Goal: Task Accomplishment & Management: Complete application form

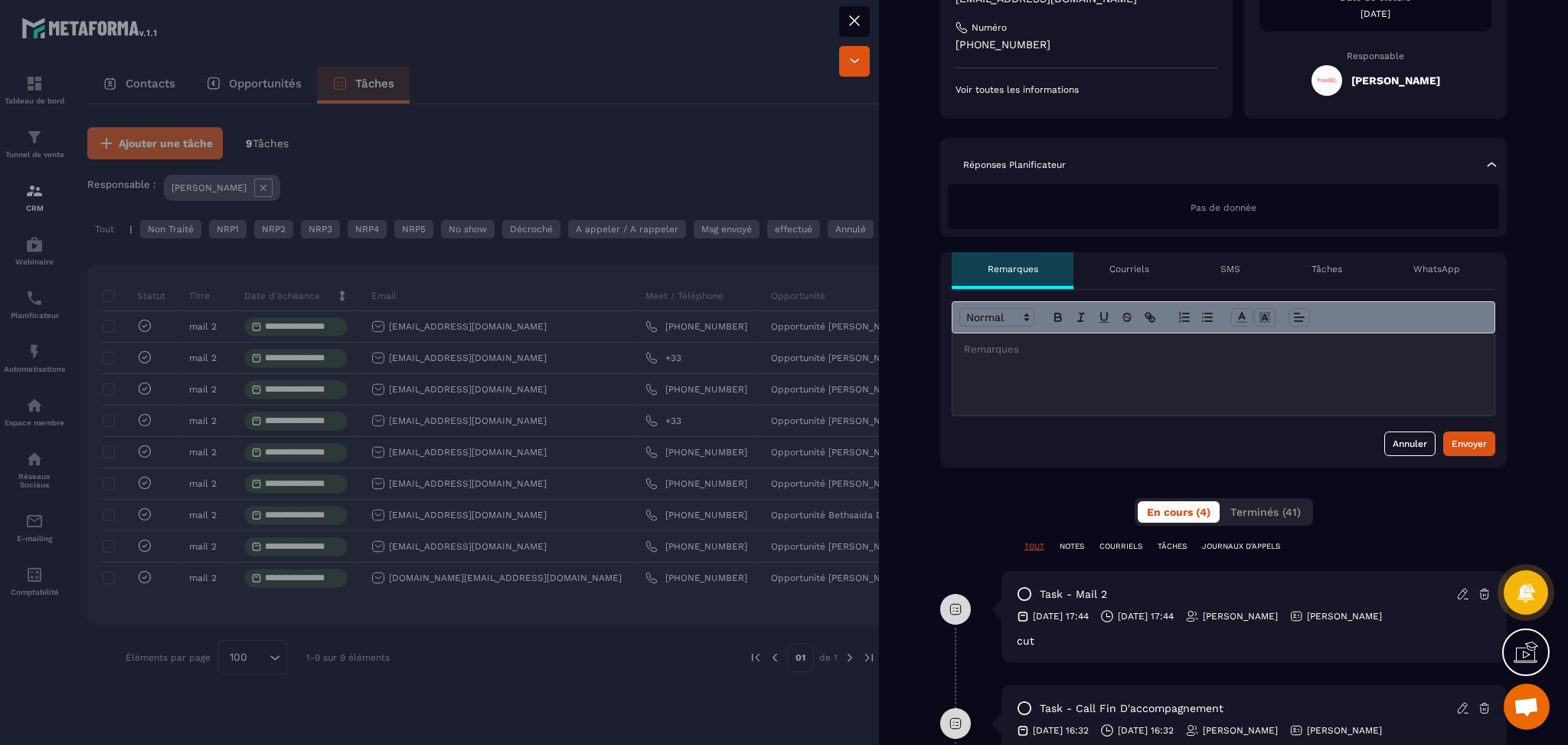
scroll to position [307, 0]
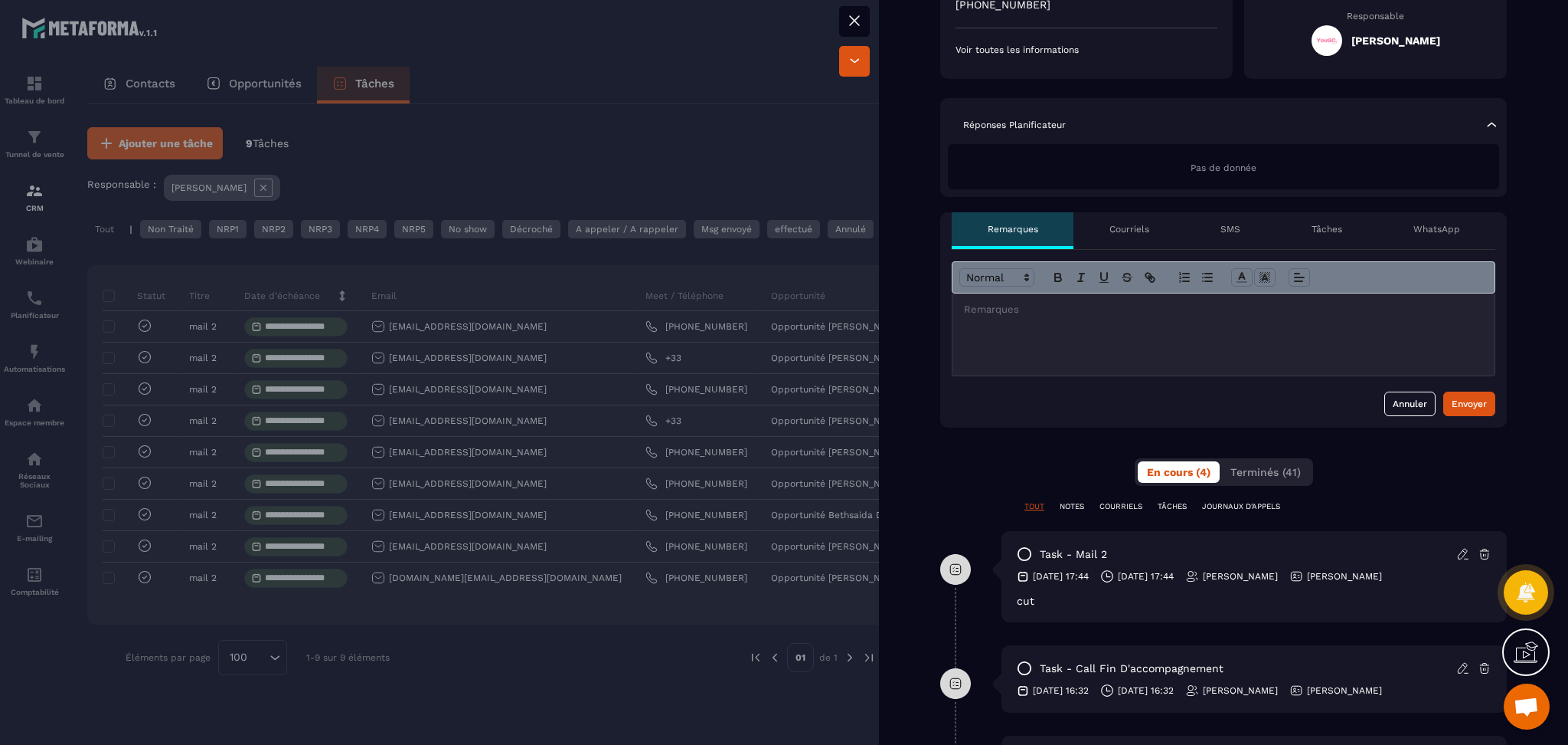
click at [1024, 552] on icon at bounding box center [1024, 554] width 16 height 16
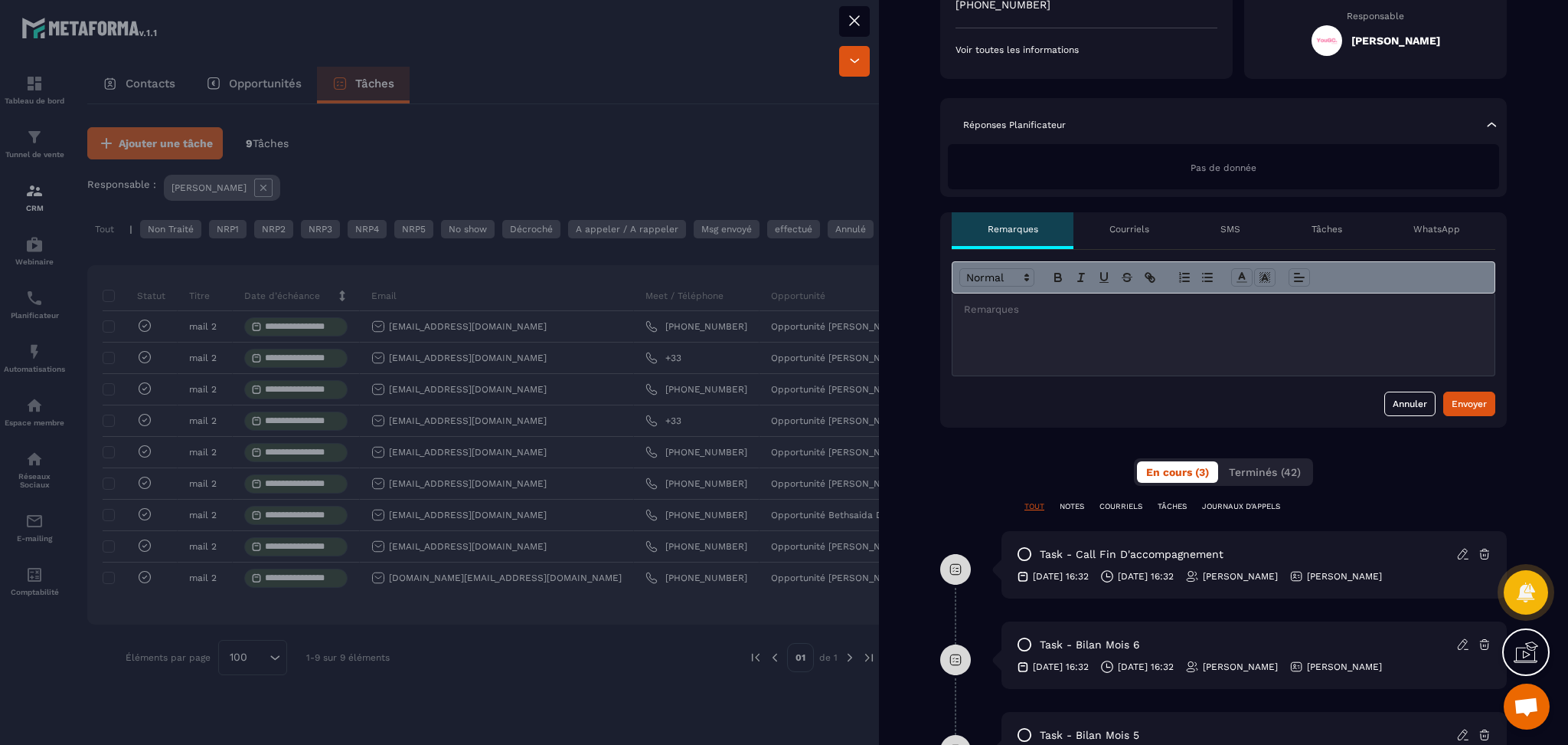
click at [1051, 346] on div at bounding box center [1224, 334] width 542 height 82
click at [1303, 217] on div "Tâches" at bounding box center [1327, 231] width 102 height 36
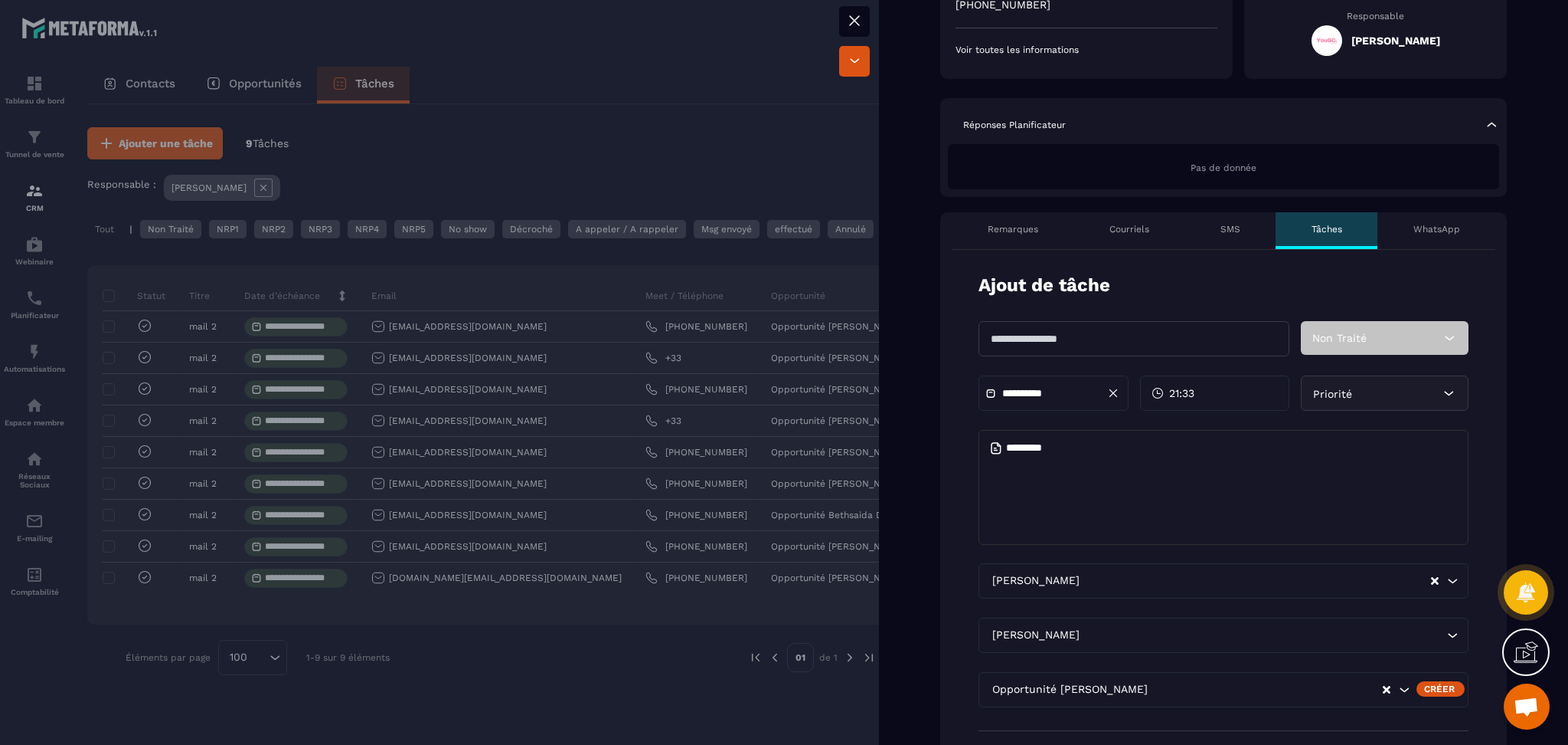
click at [1054, 350] on input "text" at bounding box center [1134, 338] width 311 height 36
type input "**********"
click at [1039, 455] on textarea at bounding box center [1223, 487] width 490 height 115
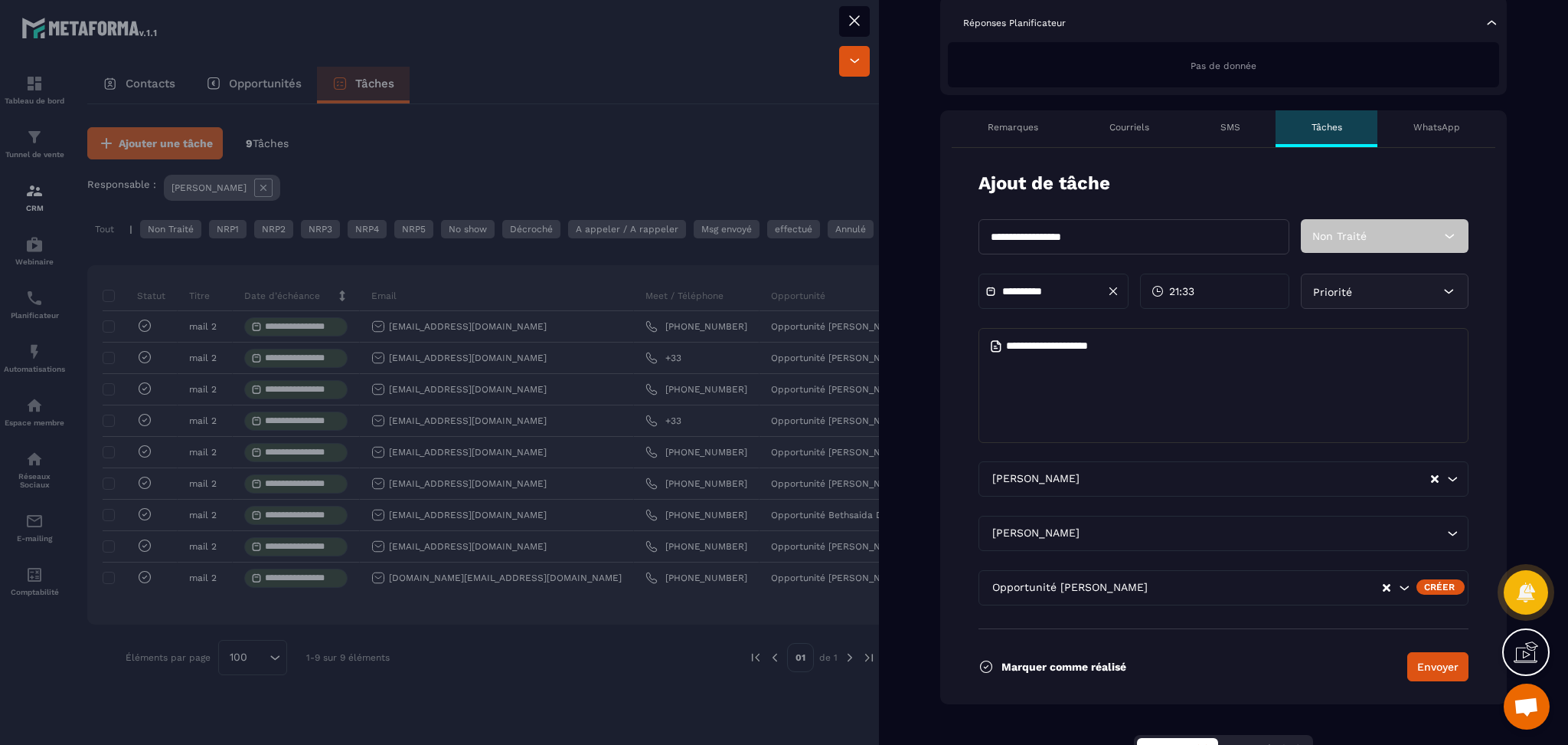
scroll to position [613, 0]
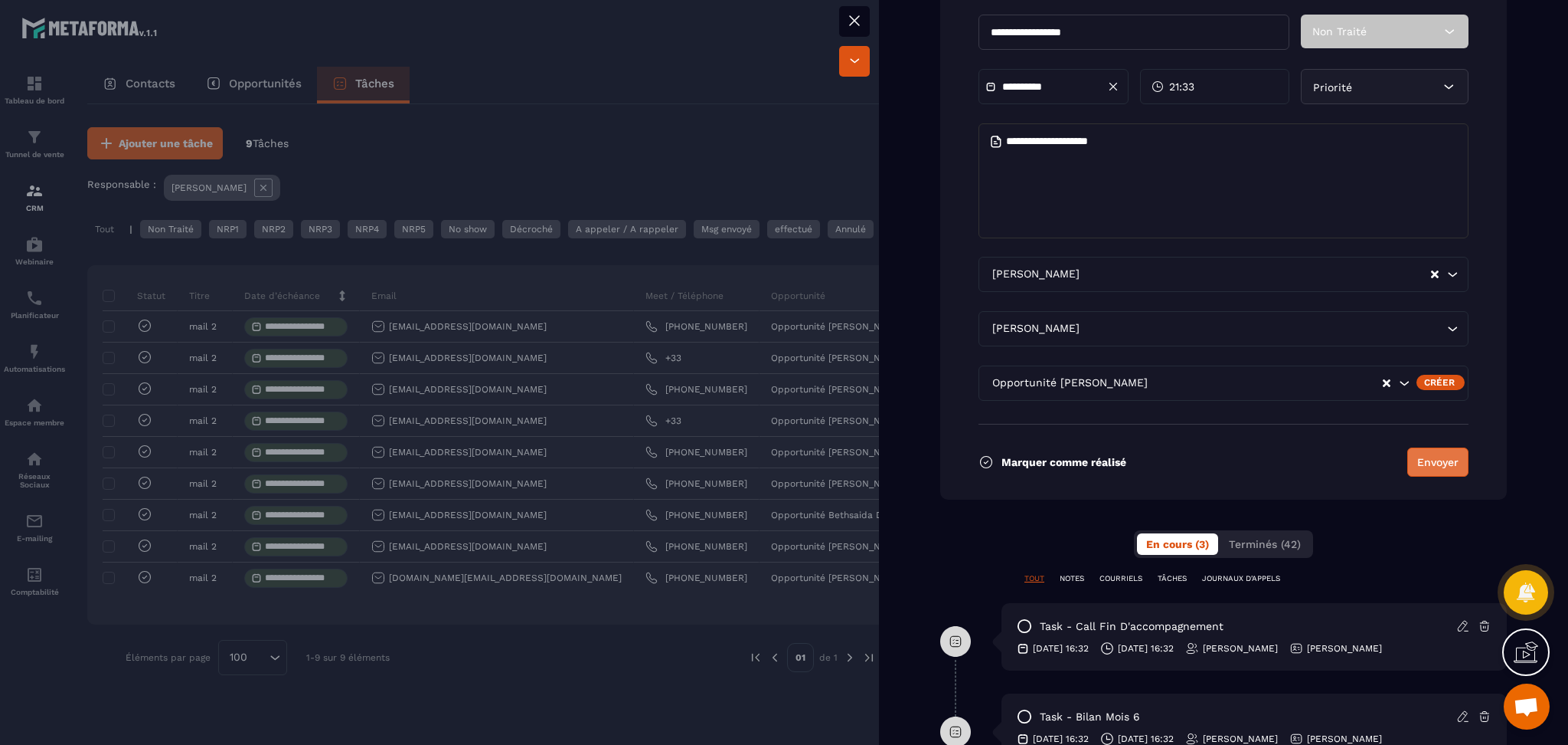
type textarea "**********"
click at [1428, 466] on button "Envoyer" at bounding box center [1438, 461] width 61 height 29
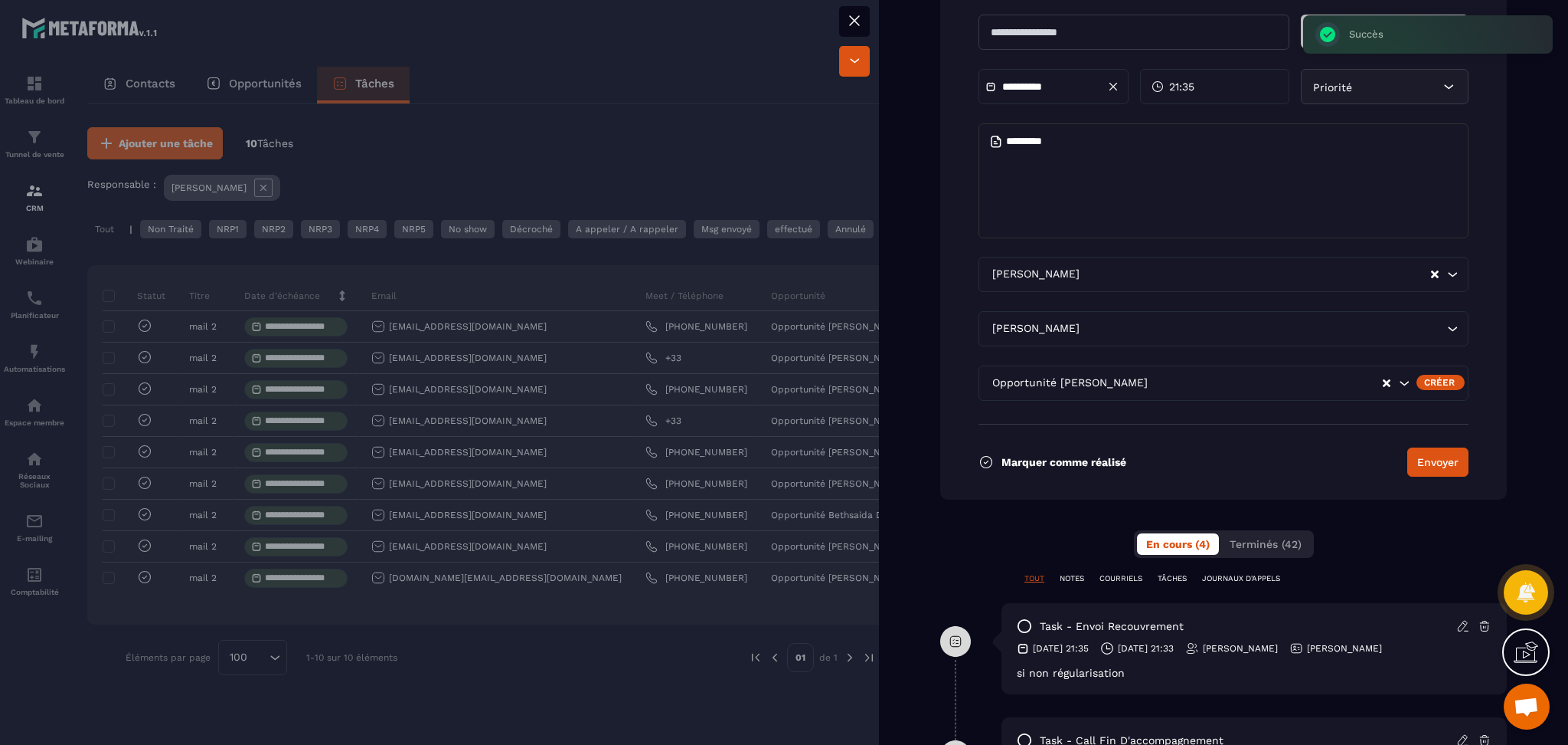
click at [740, 133] on div at bounding box center [784, 372] width 1568 height 745
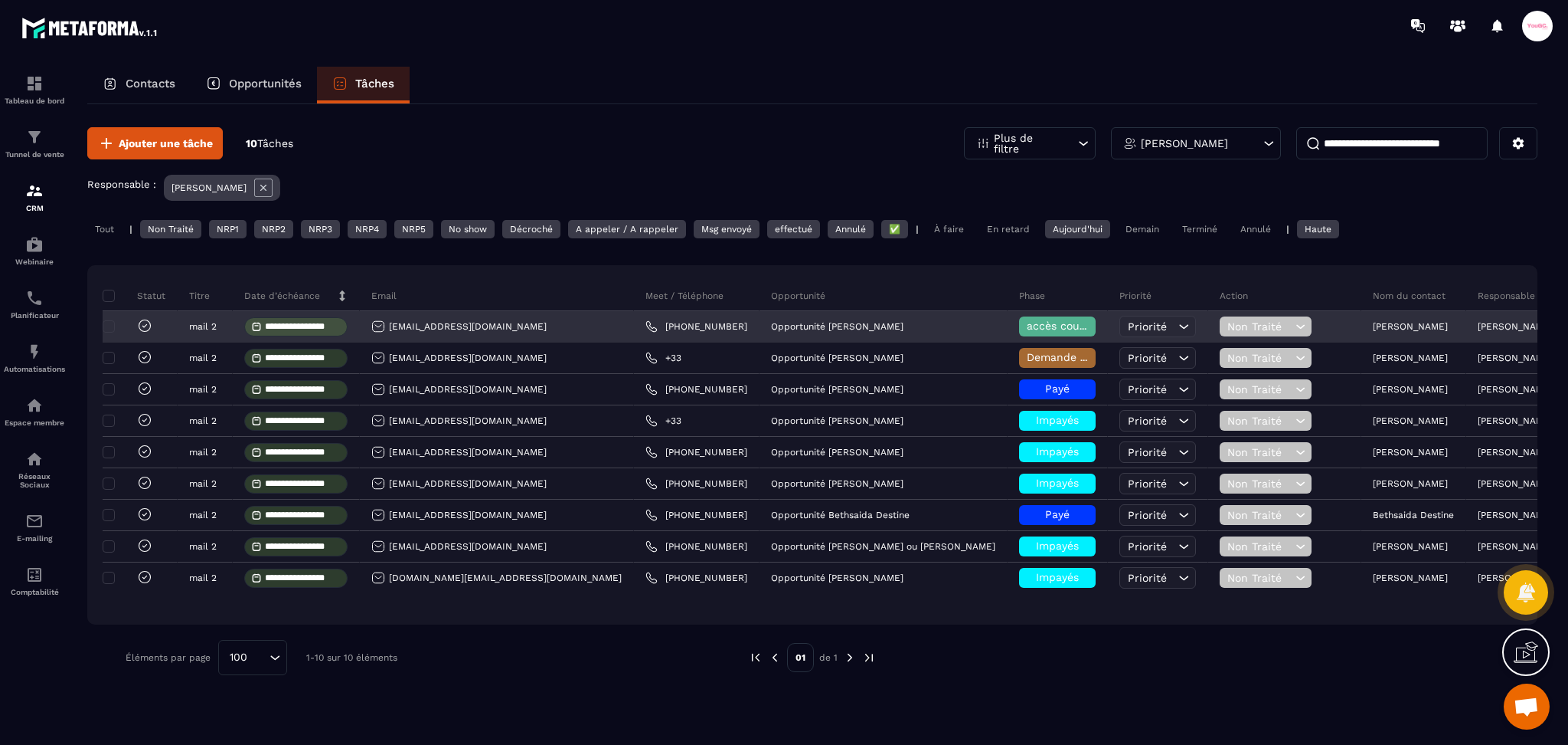
click at [141, 328] on icon at bounding box center [145, 325] width 16 height 16
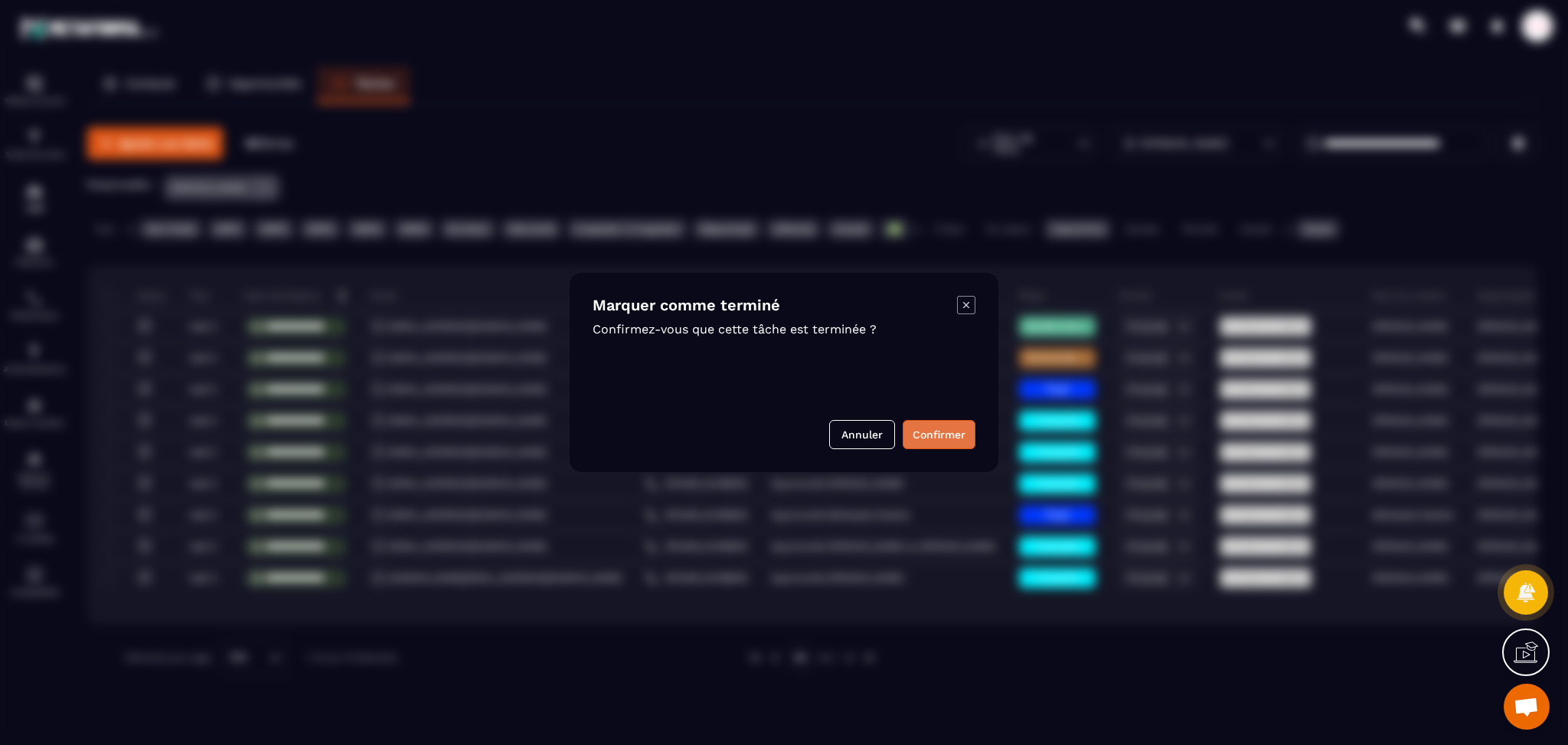
click at [950, 432] on button "Confirmer" at bounding box center [939, 434] width 73 height 29
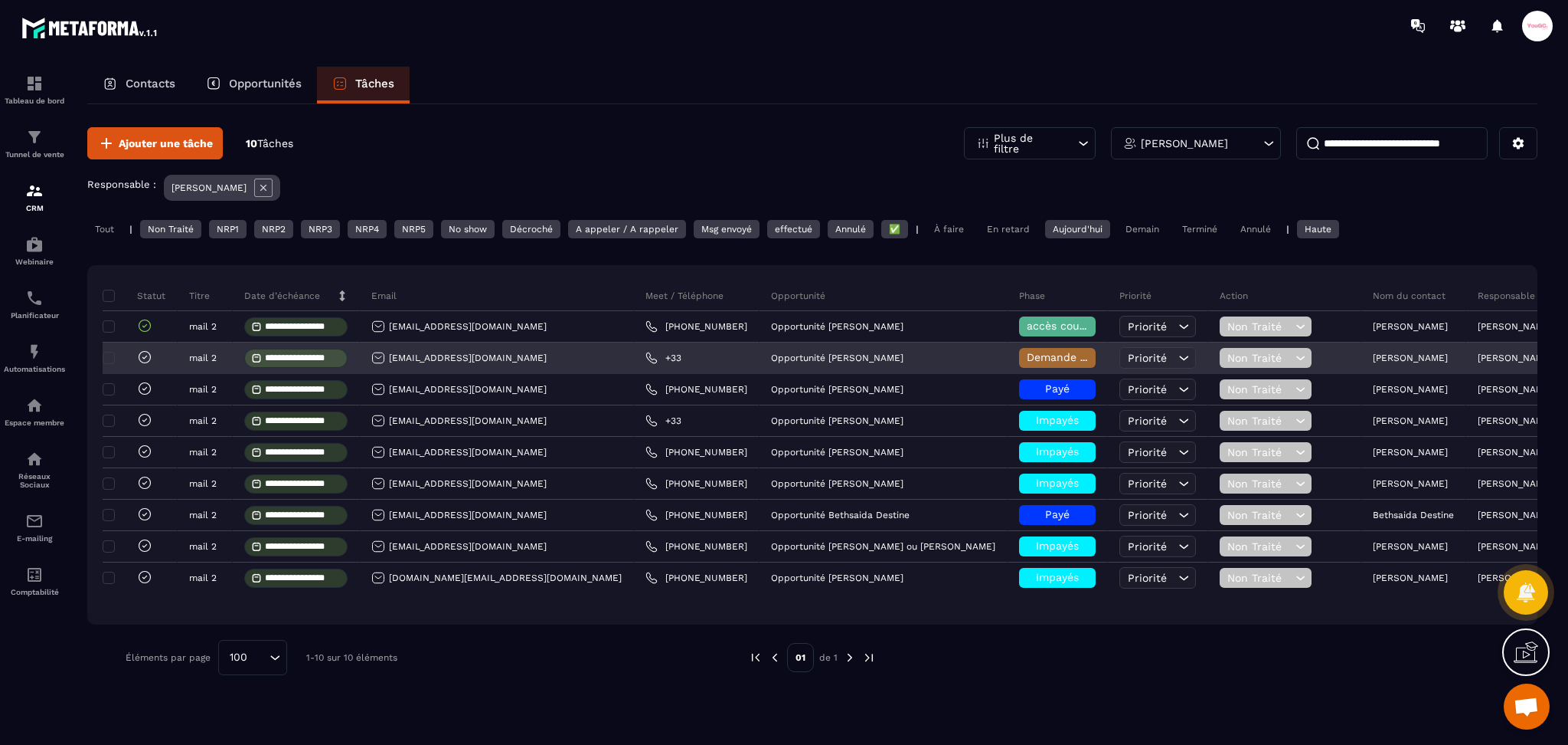
click at [1027, 360] on span "Demande de rétractation/report" at bounding box center [1113, 356] width 172 height 12
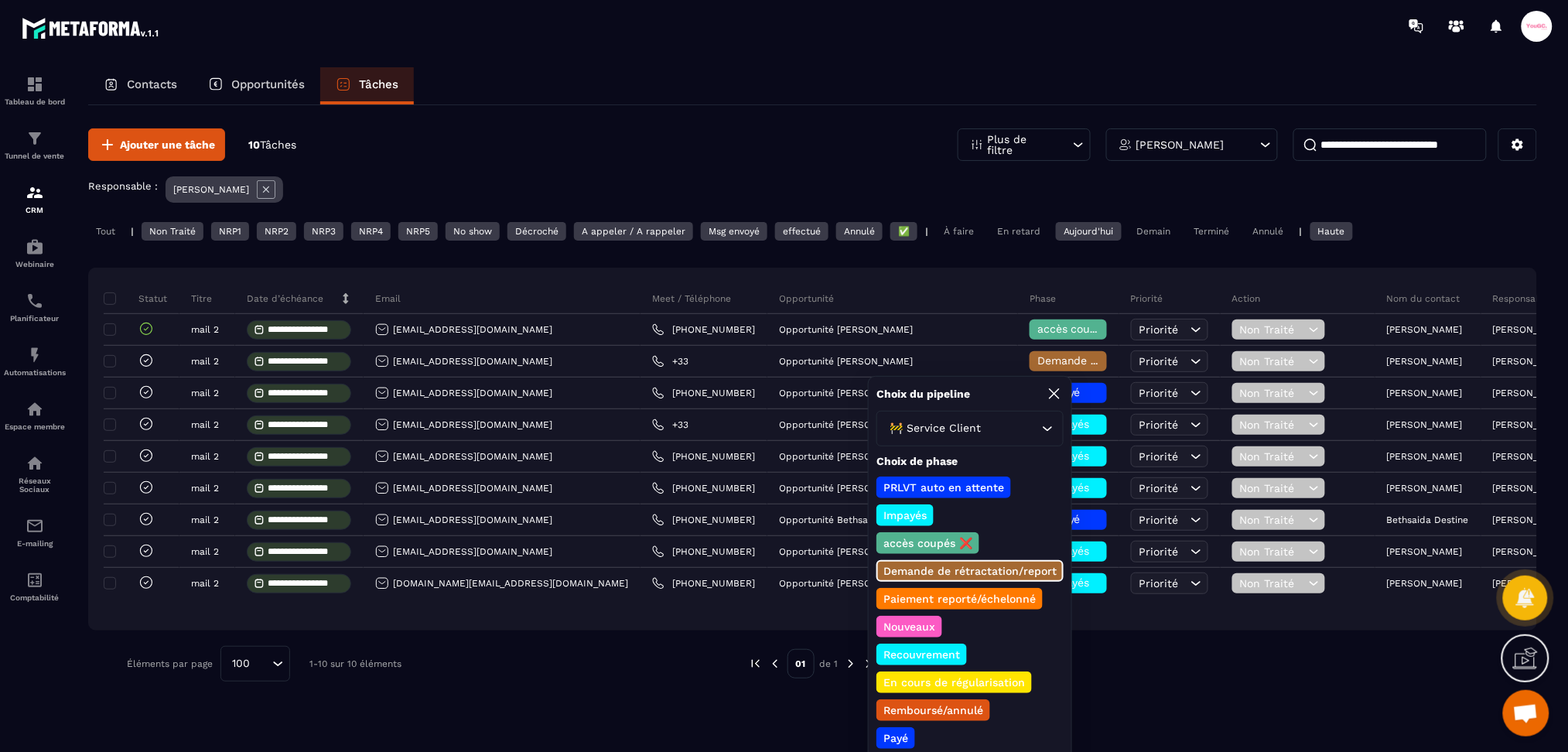
click at [903, 301] on div "Opportunité" at bounding box center [893, 298] width 250 height 31
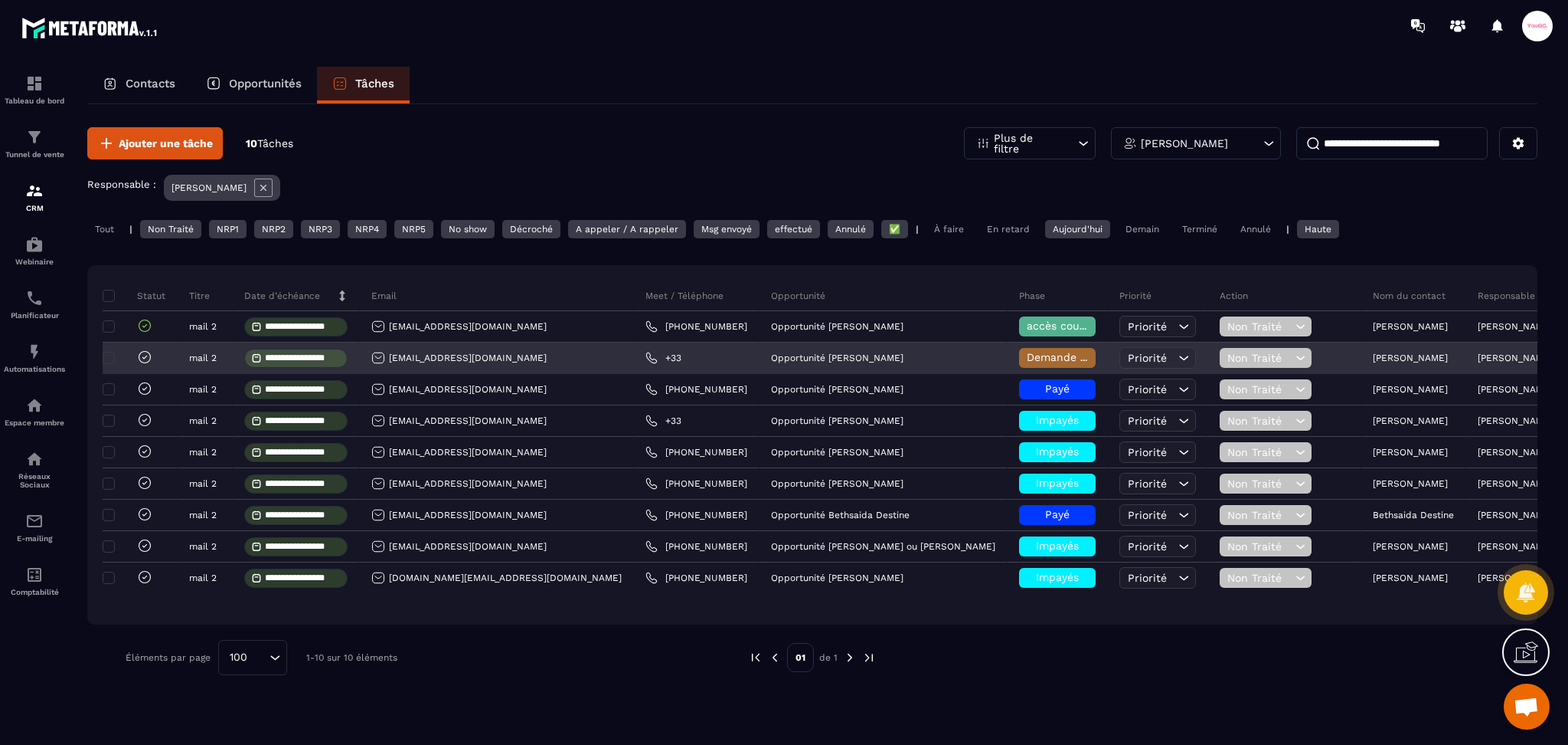
click at [1019, 367] on div "Demande de rétractation/report" at bounding box center [1057, 358] width 77 height 20
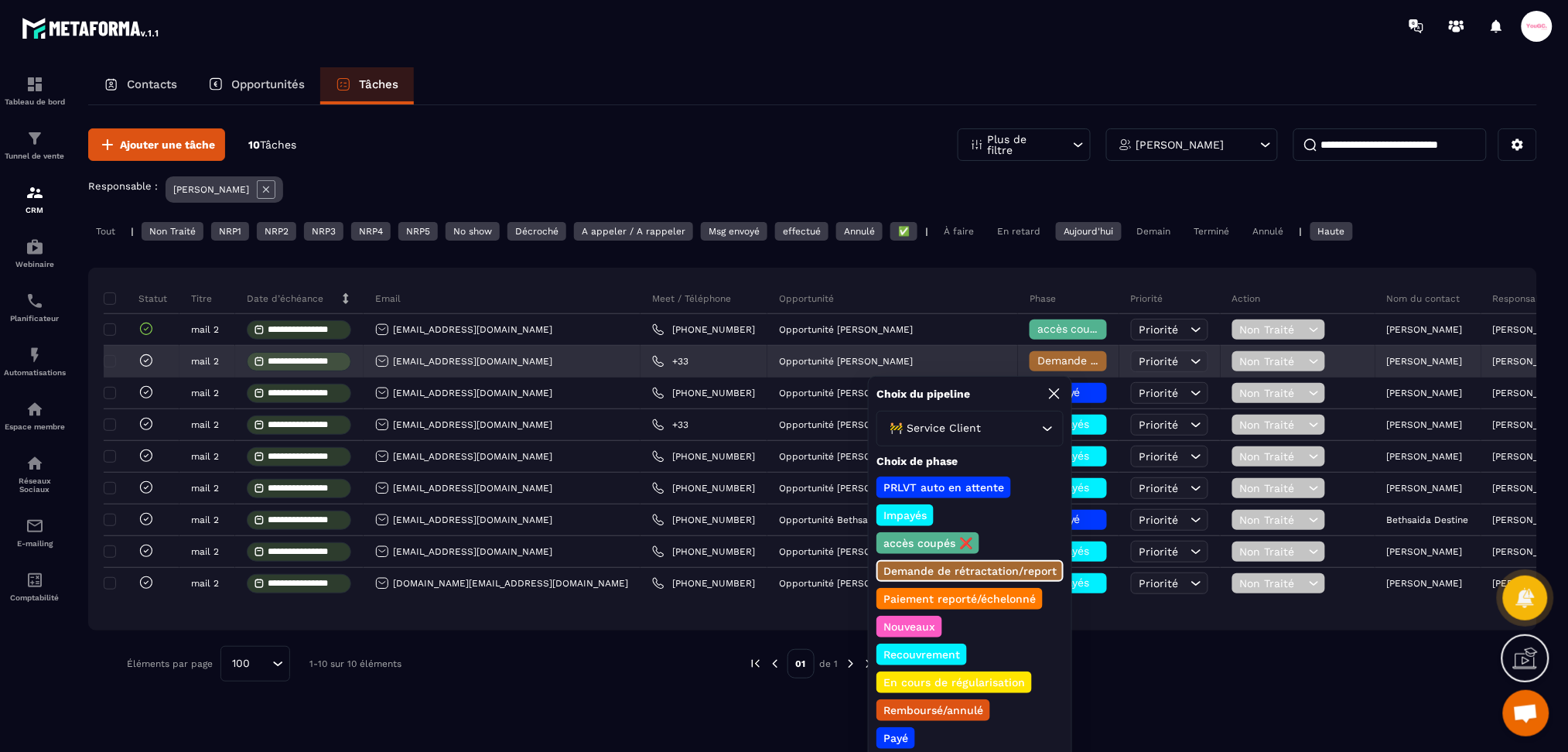
click at [139, 359] on icon at bounding box center [146, 360] width 16 height 16
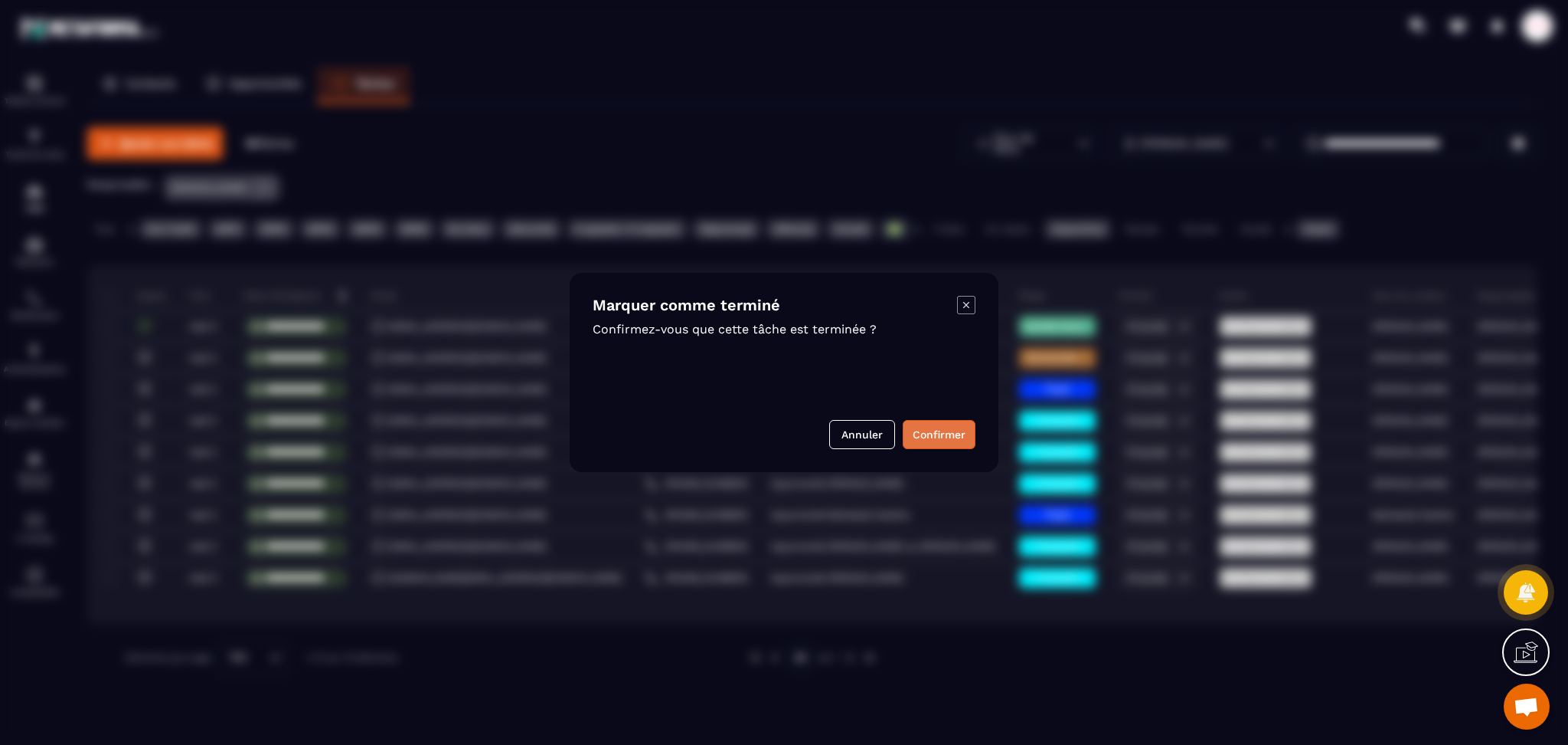
click at [946, 439] on button "Confirmer" at bounding box center [939, 434] width 73 height 29
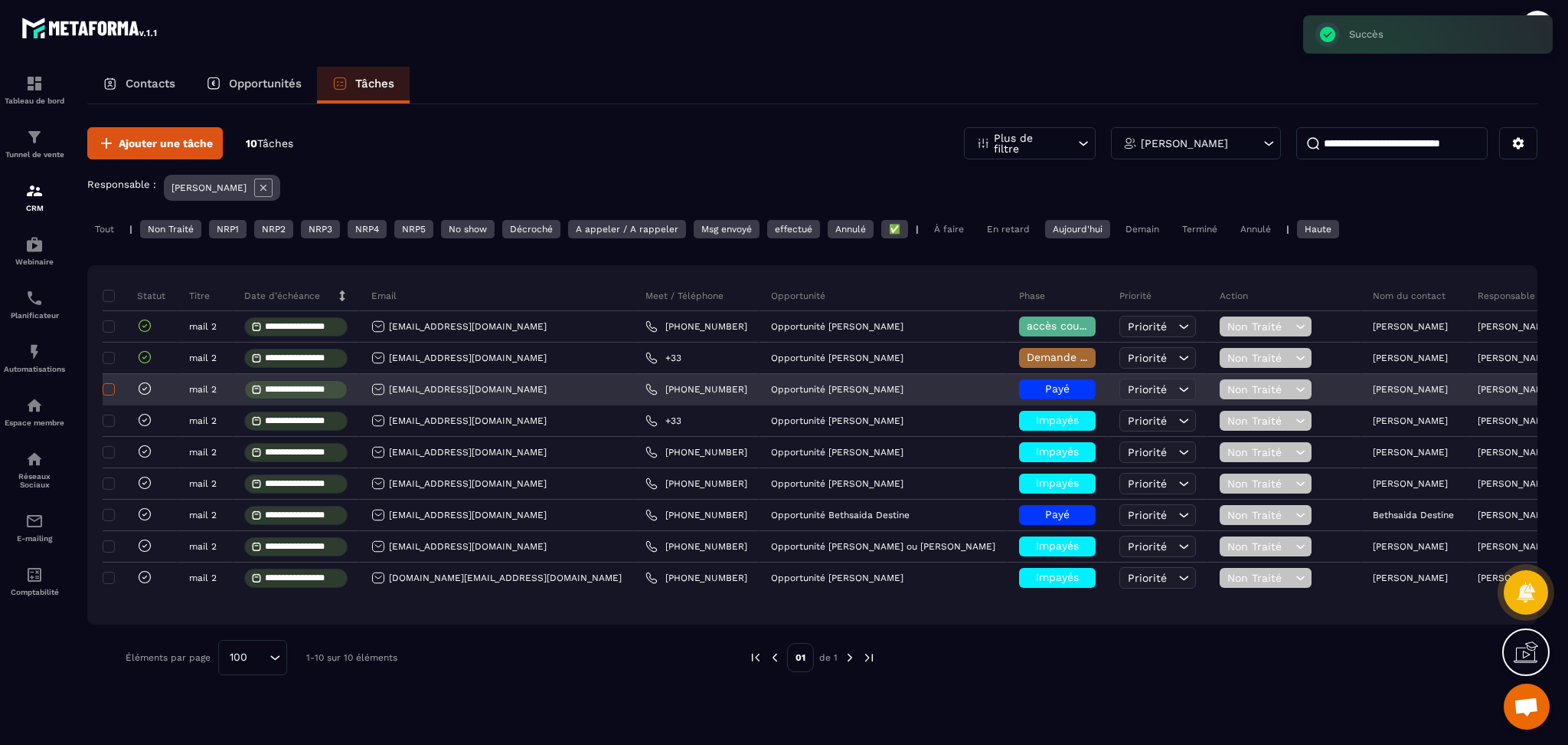
click at [105, 389] on span at bounding box center [108, 389] width 12 height 12
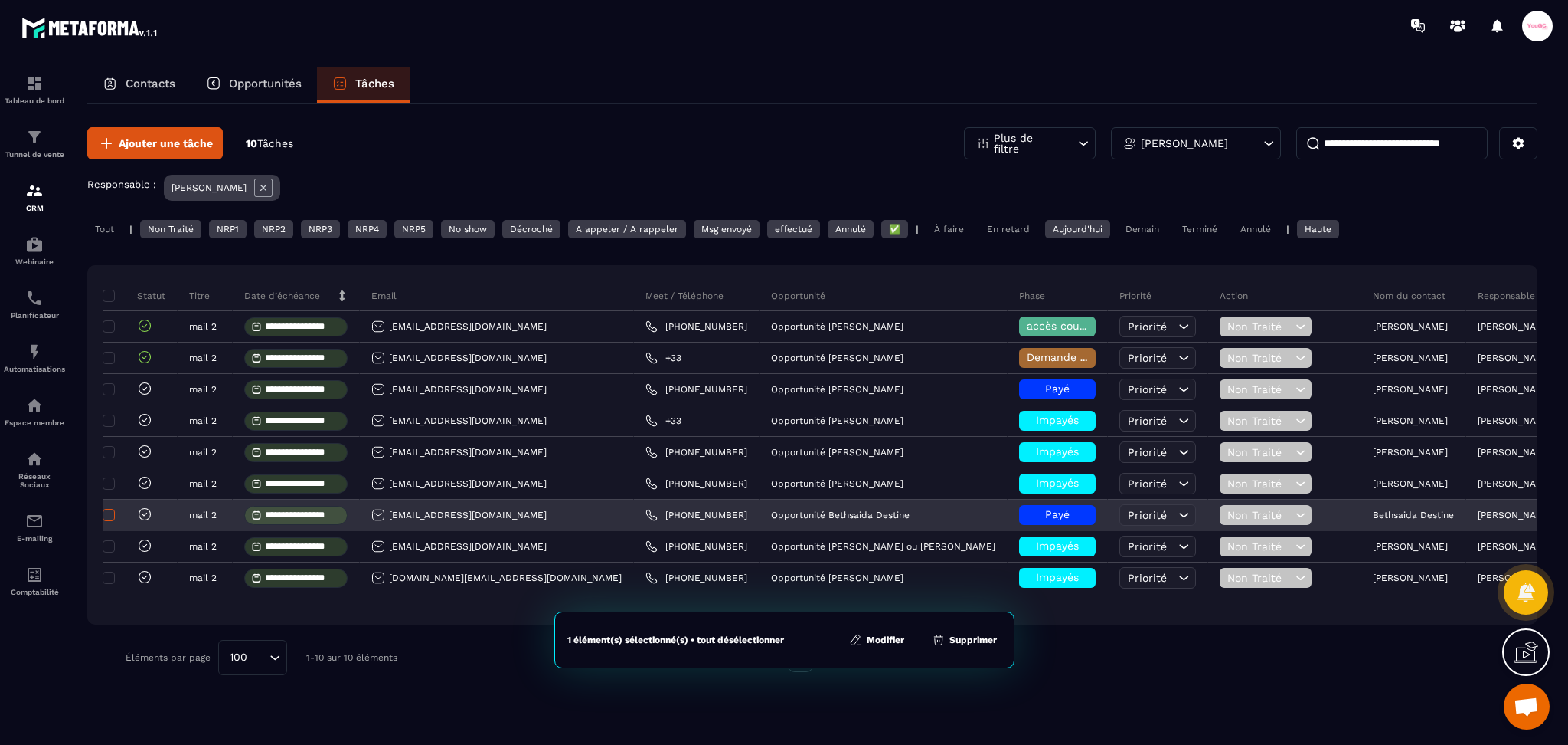
click at [110, 516] on span at bounding box center [108, 514] width 12 height 12
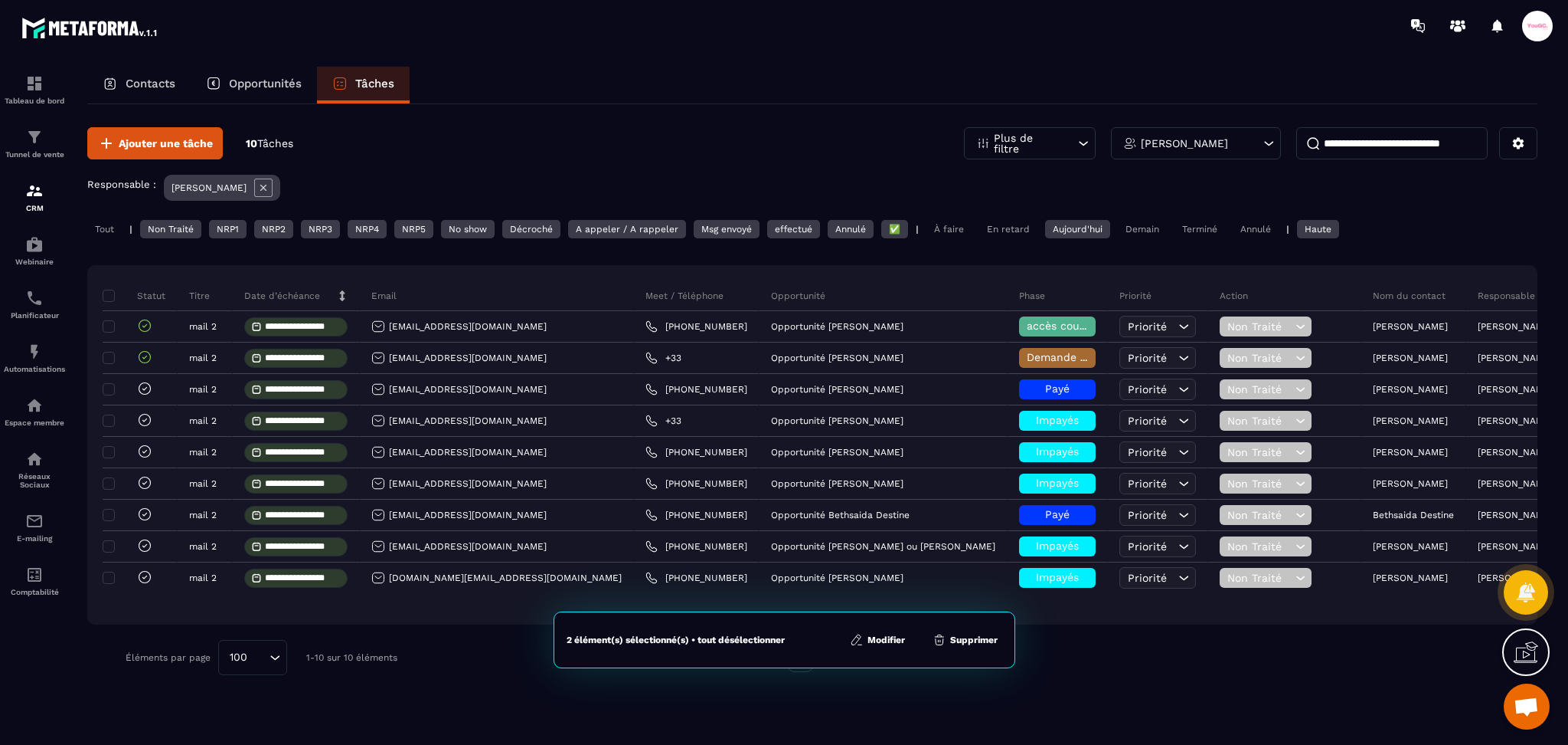
click at [994, 634] on button "Supprimer" at bounding box center [965, 639] width 74 height 16
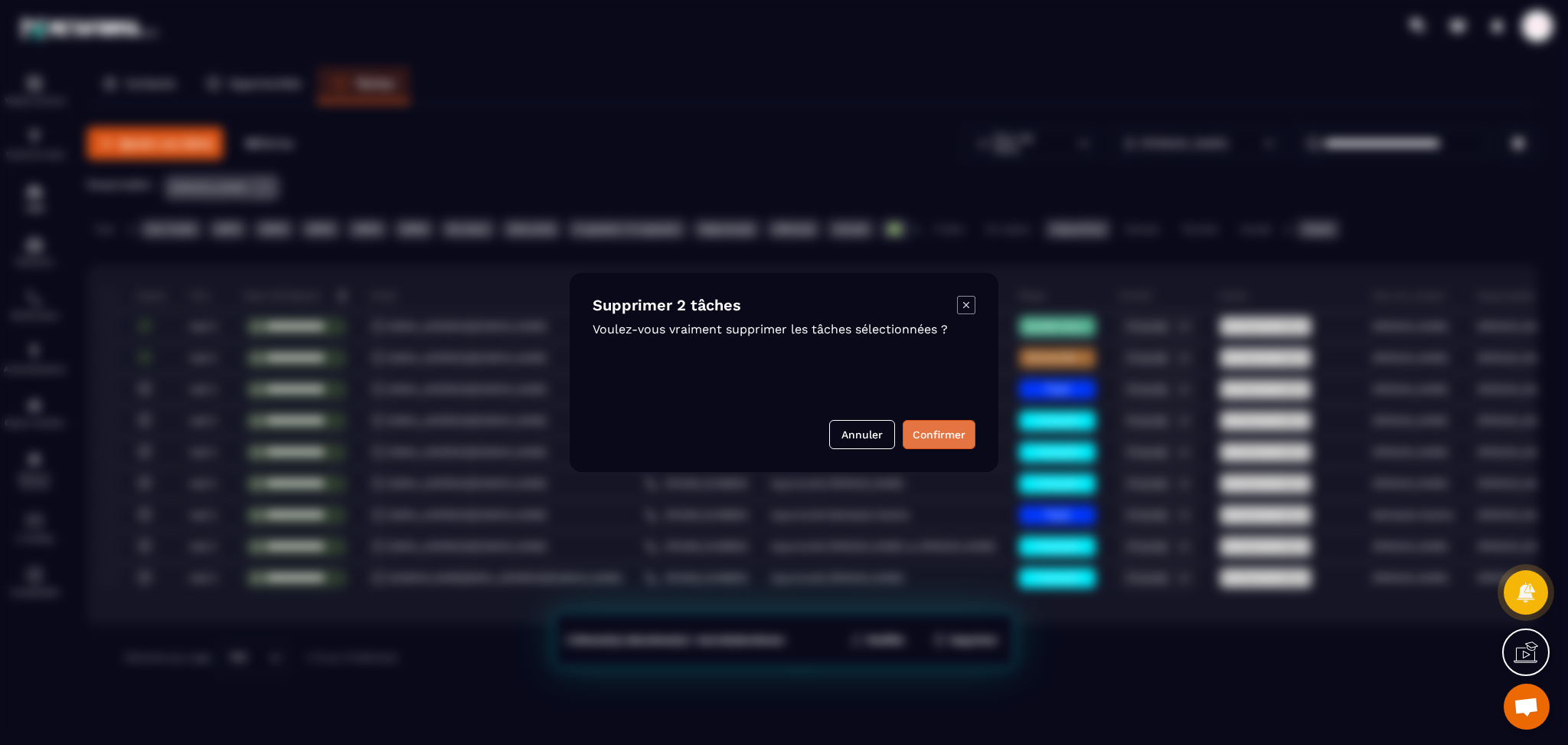
click at [950, 434] on button "Confirmer" at bounding box center [939, 434] width 73 height 29
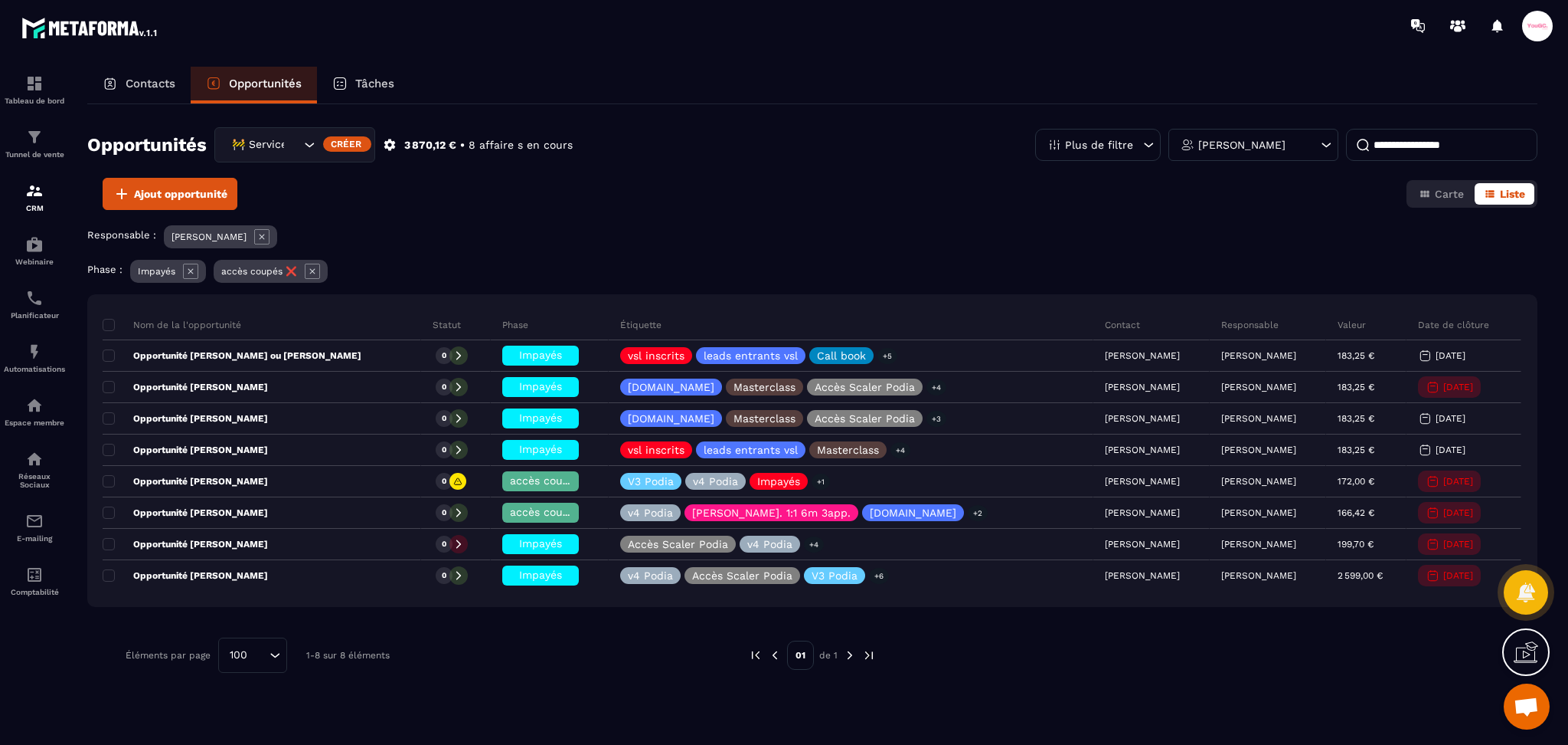
click at [1103, 141] on p "Plus de filtre" at bounding box center [1099, 145] width 68 height 11
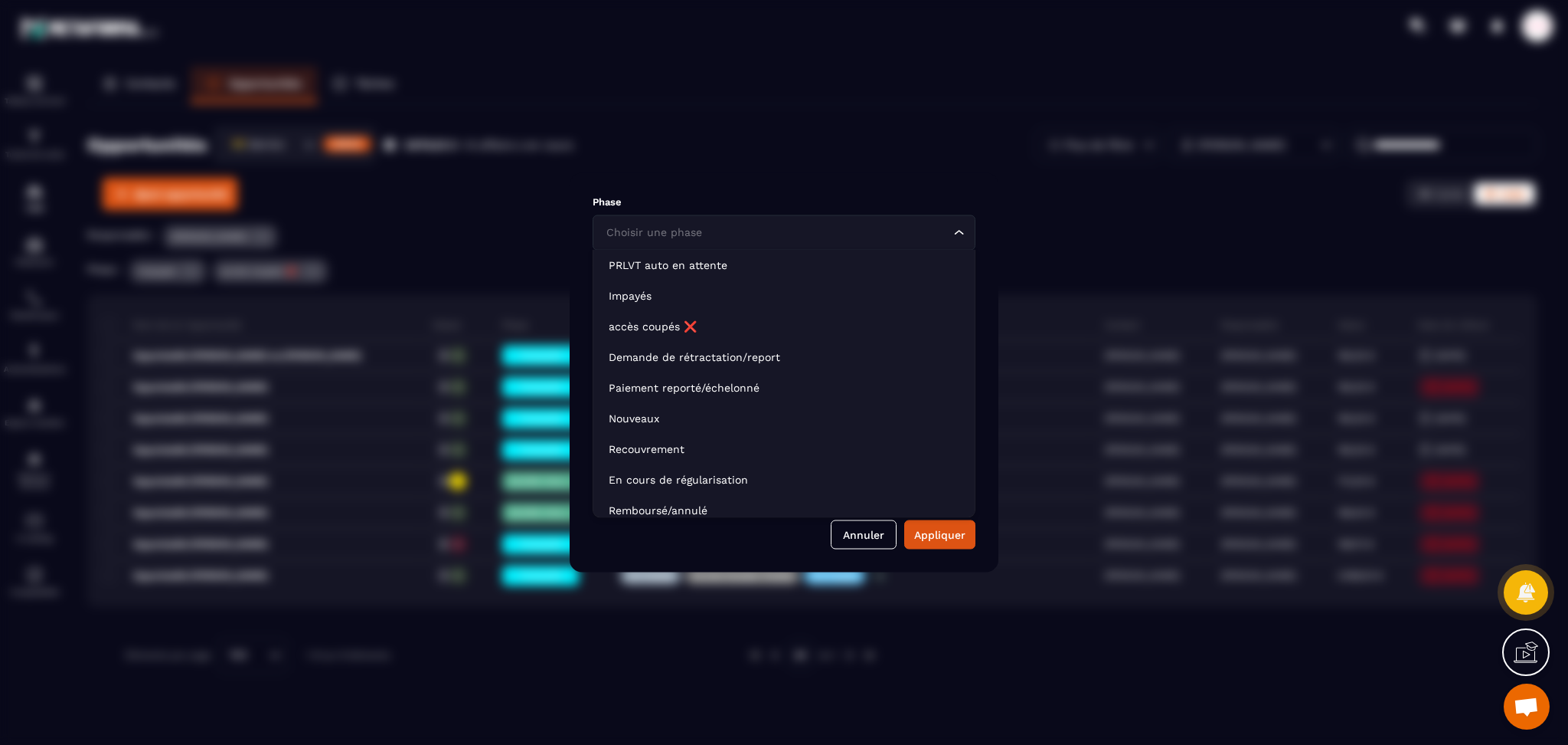
click at [693, 234] on div "Choisir une phase" at bounding box center [776, 232] width 350 height 17
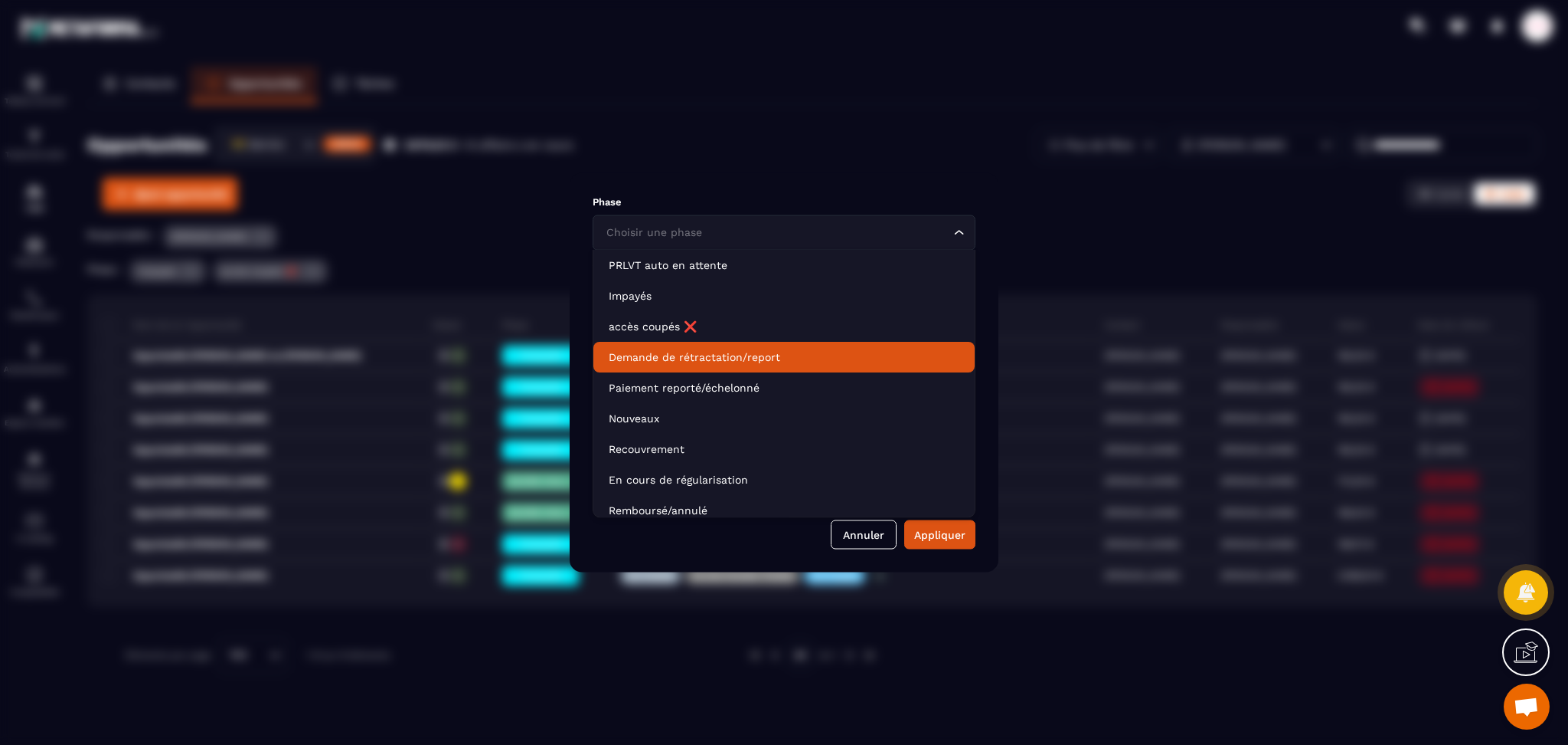
click at [661, 354] on p "Demande de rétractation/report" at bounding box center [784, 356] width 350 height 16
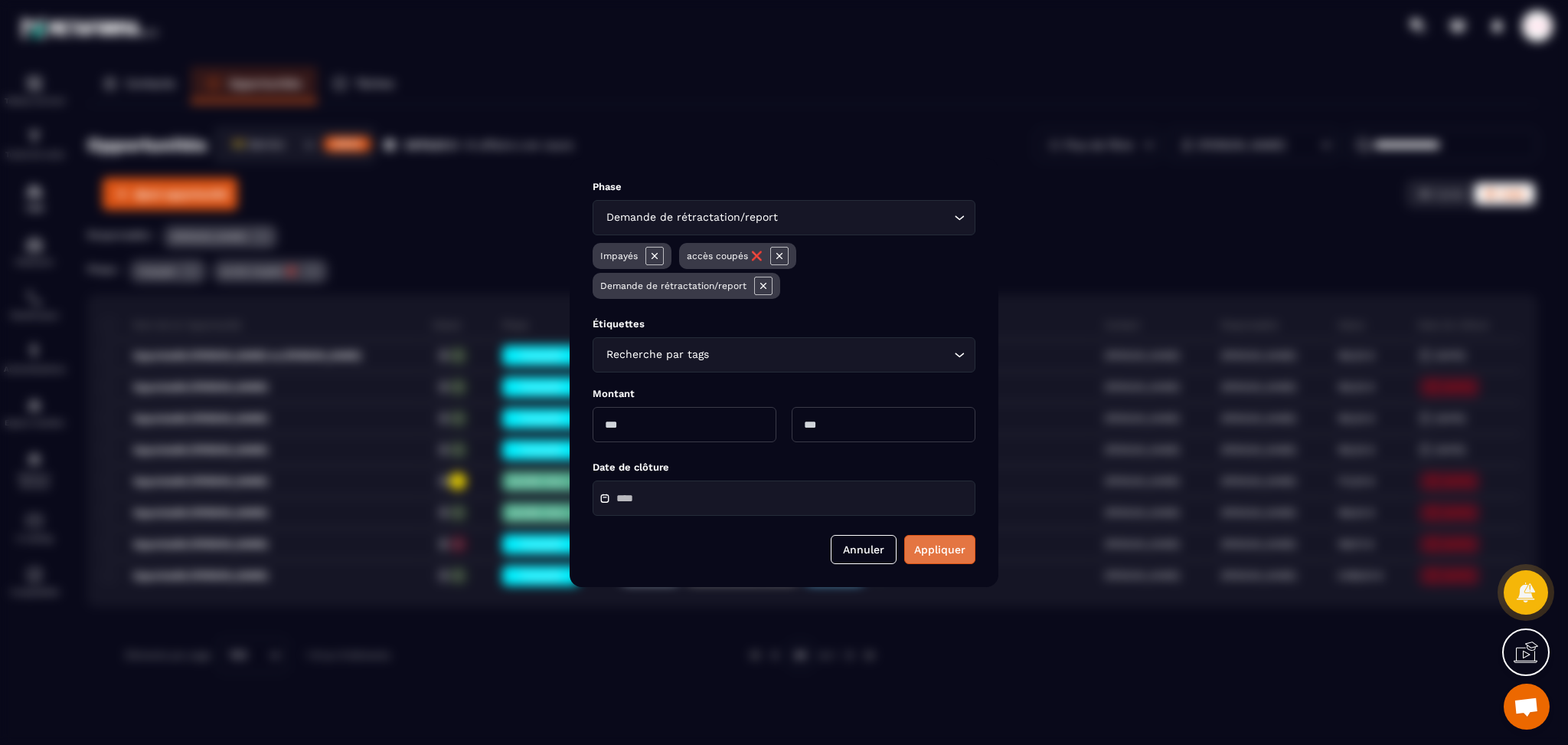
click at [919, 547] on button "Appliquer" at bounding box center [940, 549] width 71 height 29
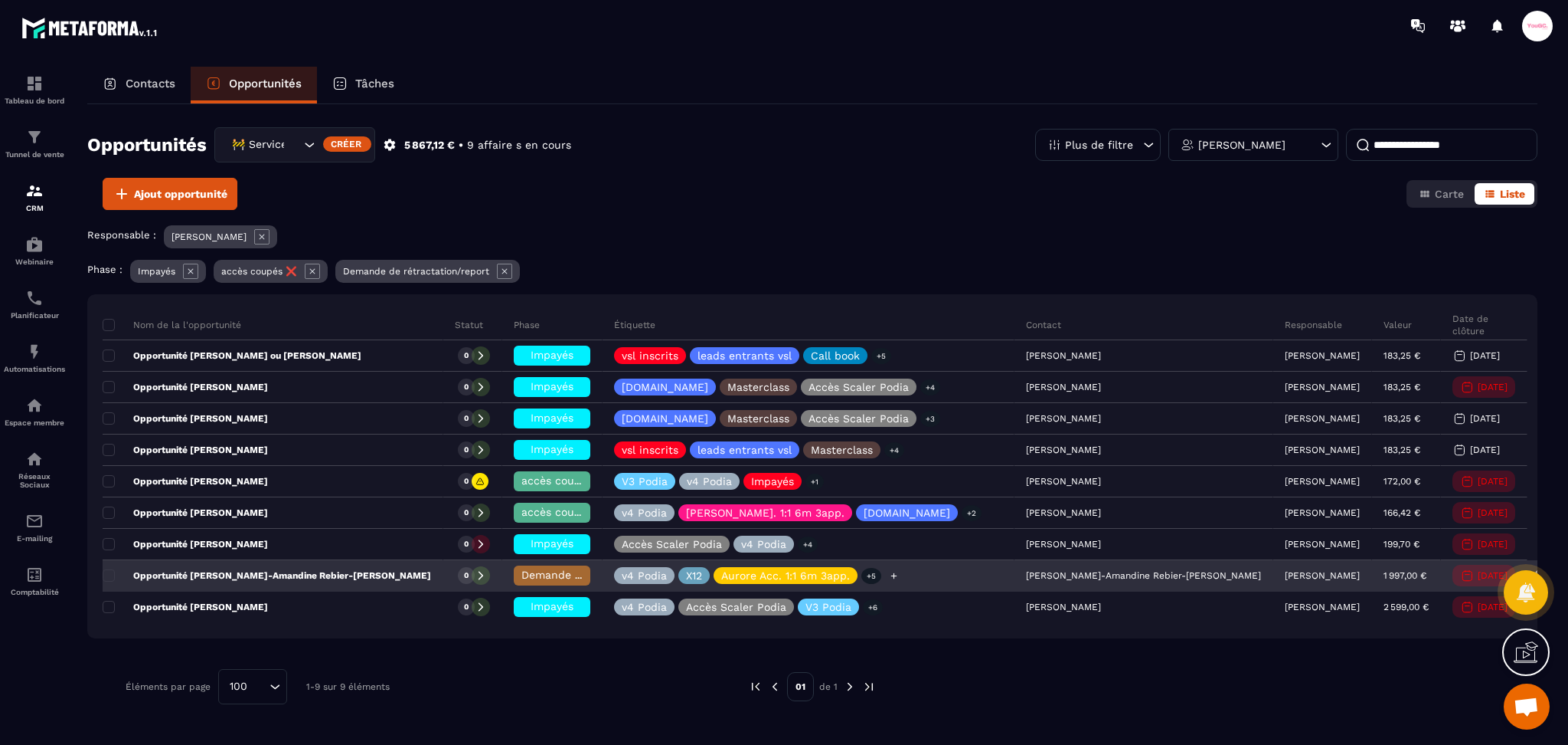
click at [884, 577] on div "v4 Podia X12 Aurore Acc. 1:1 6m 3app. +5" at bounding box center [808, 575] width 412 height 31
click at [326, 568] on div "Opportunité [PERSON_NAME]-Amandine Rebier-[PERSON_NAME]" at bounding box center [273, 575] width 341 height 31
